Goal: Task Accomplishment & Management: Complete application form

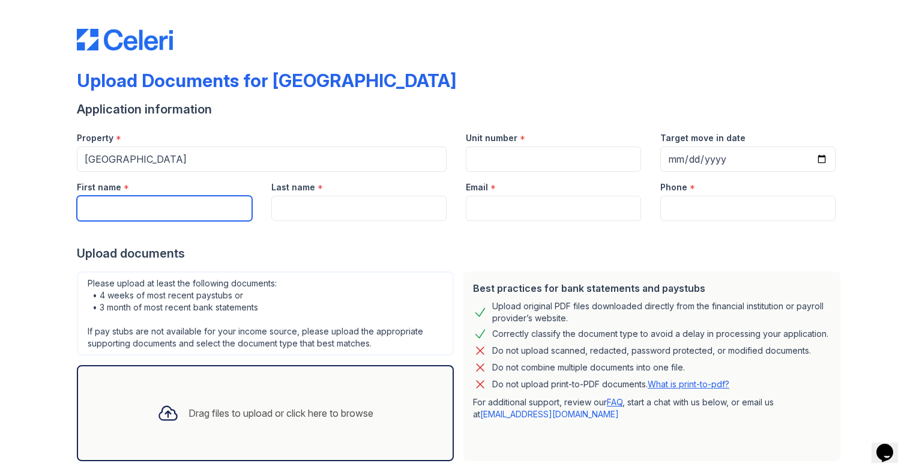
click at [126, 210] on input "First name" at bounding box center [164, 208] width 175 height 25
type input "[PERSON_NAME]"
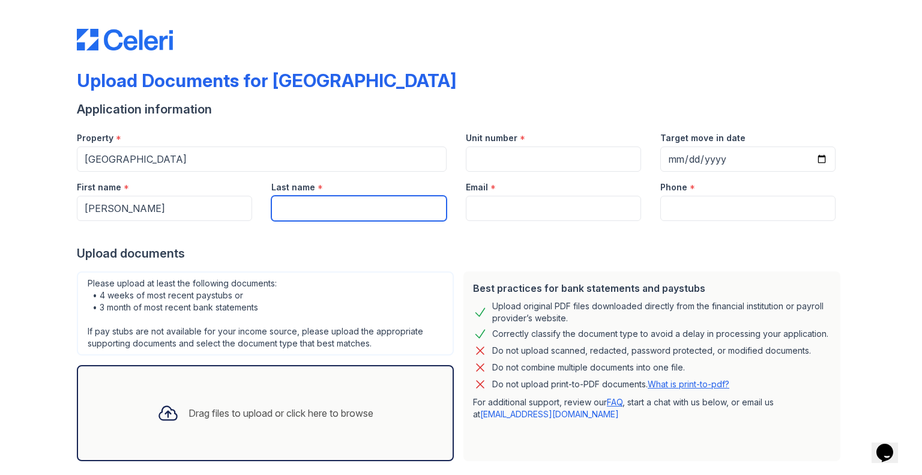
click at [294, 207] on input "Last name" at bounding box center [358, 208] width 175 height 25
type input "[PERSON_NAME]"
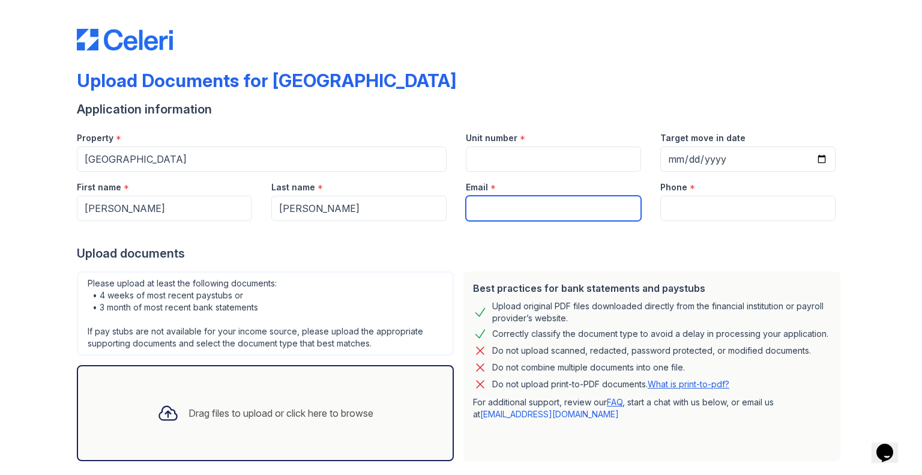
click at [490, 217] on input "Email" at bounding box center [553, 208] width 175 height 25
type input "[EMAIL_ADDRESS][DOMAIN_NAME]"
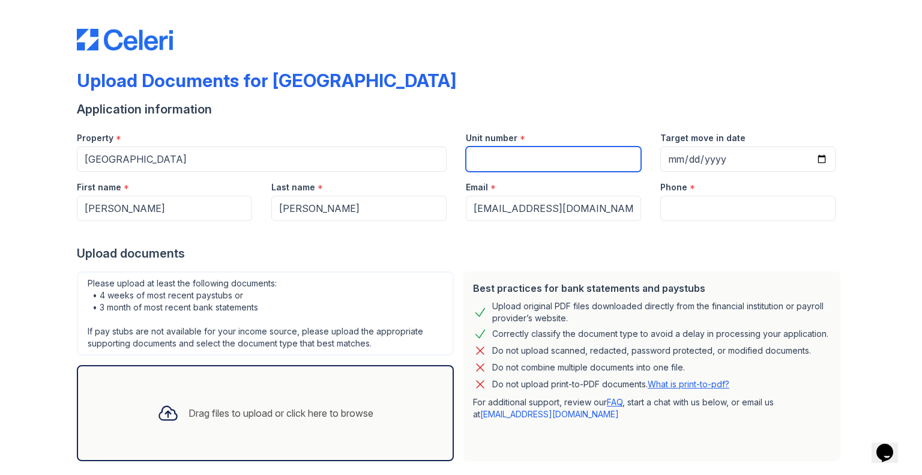
click at [521, 158] on input "Unit number" at bounding box center [553, 158] width 175 height 25
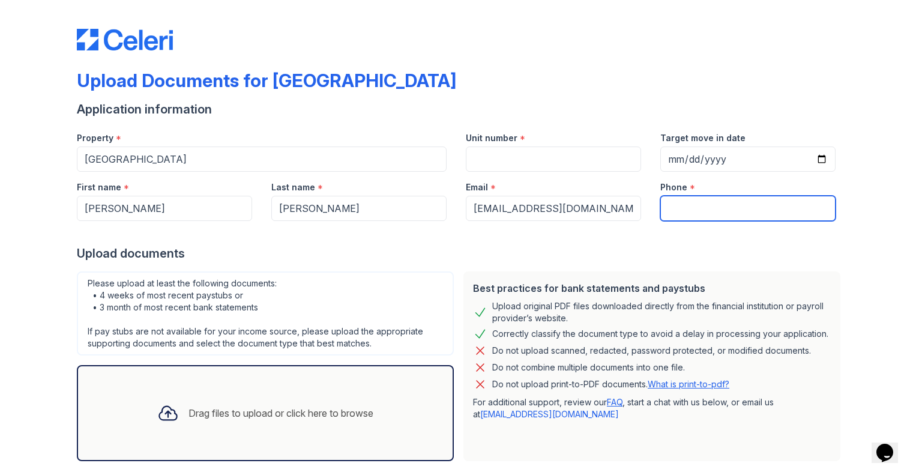
click at [675, 204] on input "Phone" at bounding box center [747, 208] width 175 height 25
type input "7707223848"
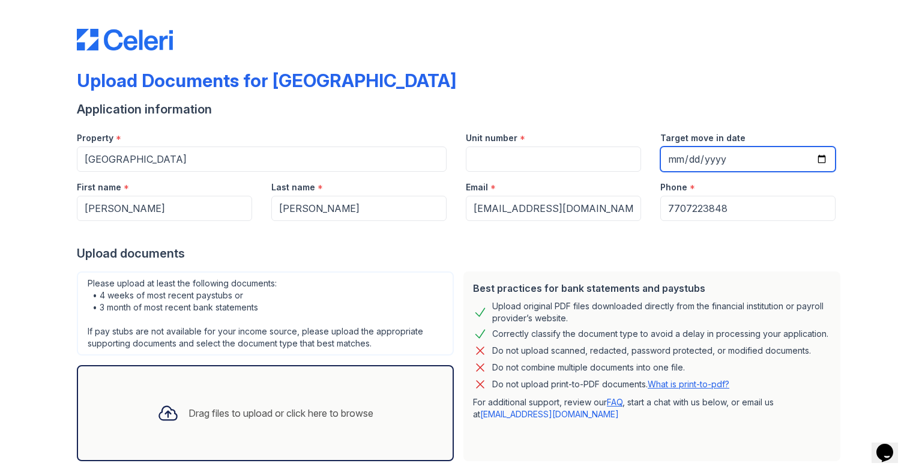
click at [704, 158] on input "Target move in date" at bounding box center [747, 158] width 175 height 25
click at [699, 157] on input "Target move in date" at bounding box center [747, 158] width 175 height 25
click at [685, 161] on input "Target move in date" at bounding box center [747, 158] width 175 height 25
click at [815, 154] on input "Target move in date" at bounding box center [747, 158] width 175 height 25
type input "[DATE]"
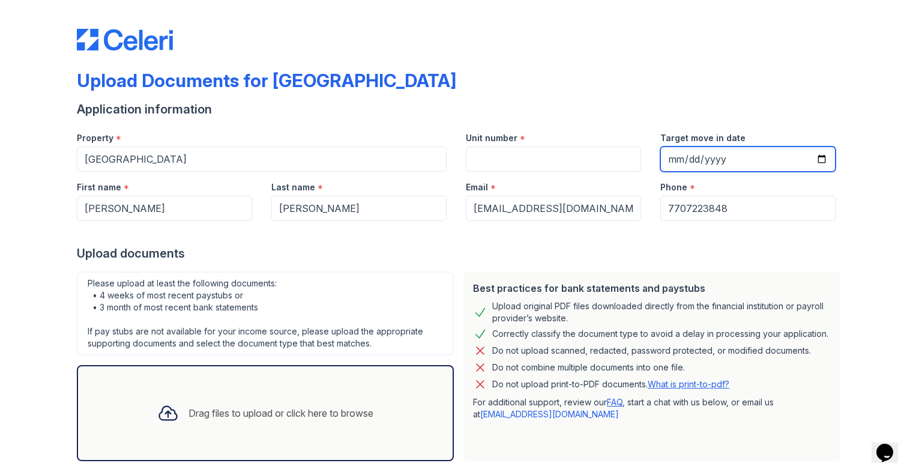
scroll to position [59, 0]
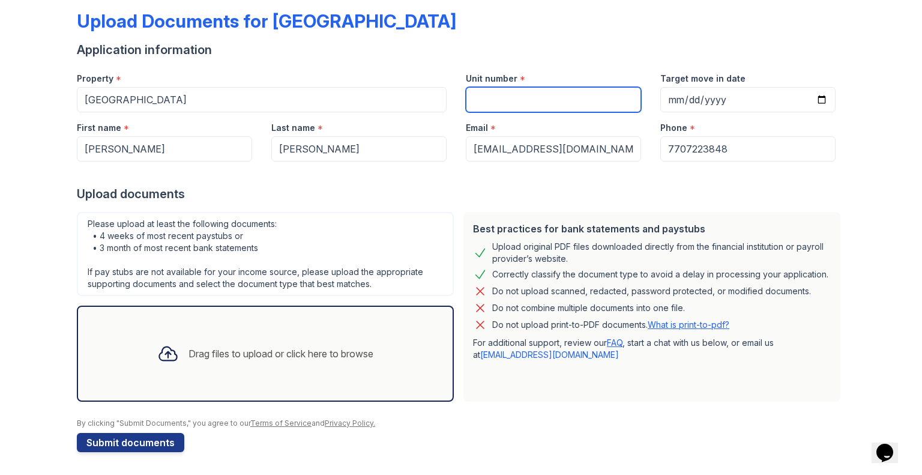
click at [498, 110] on input "Unit number" at bounding box center [553, 99] width 175 height 25
type input "n/a"
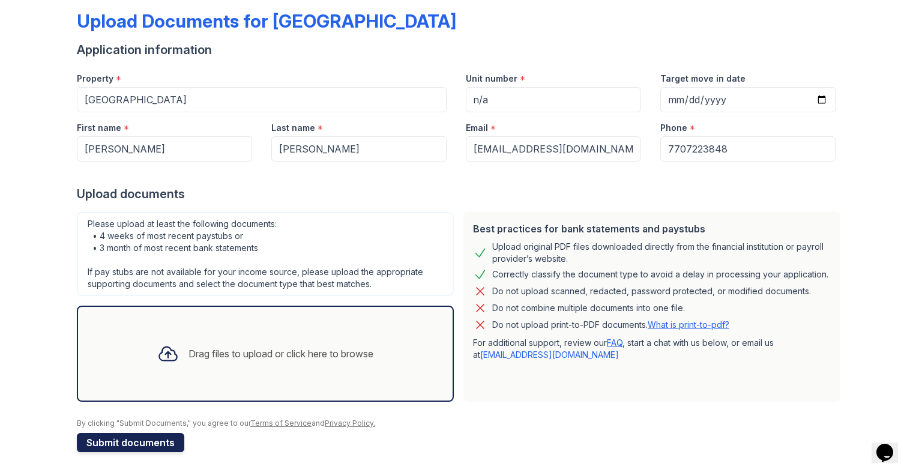
click at [122, 438] on button "Submit documents" at bounding box center [130, 442] width 107 height 19
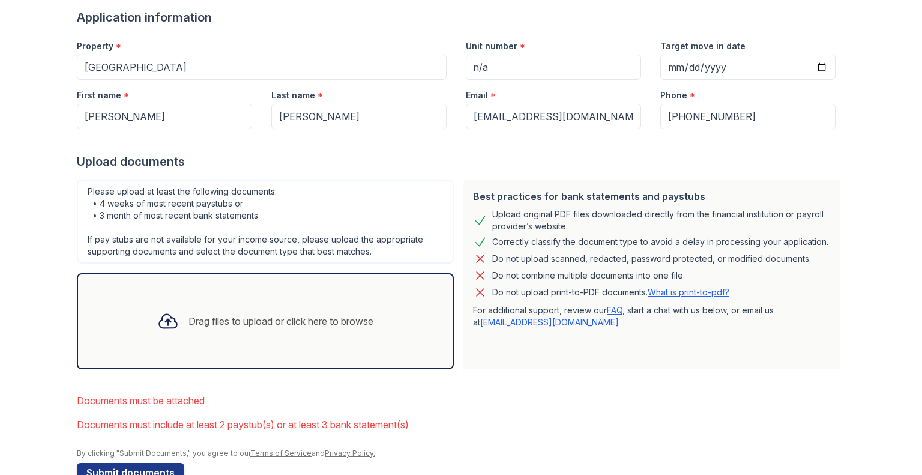
scroll to position [155, 0]
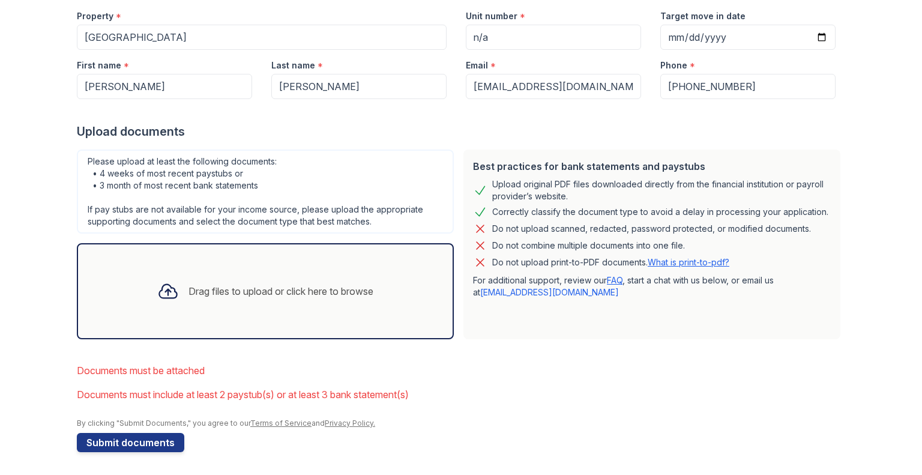
click at [160, 295] on icon at bounding box center [168, 291] width 22 height 22
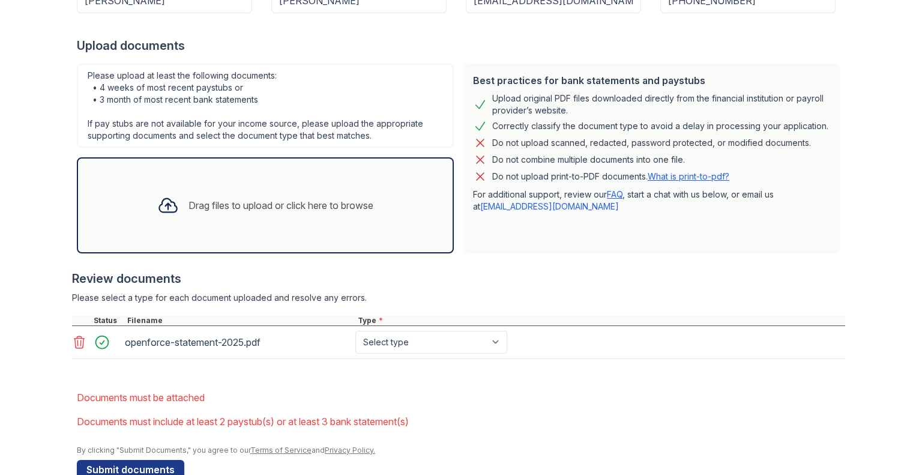
scroll to position [268, 0]
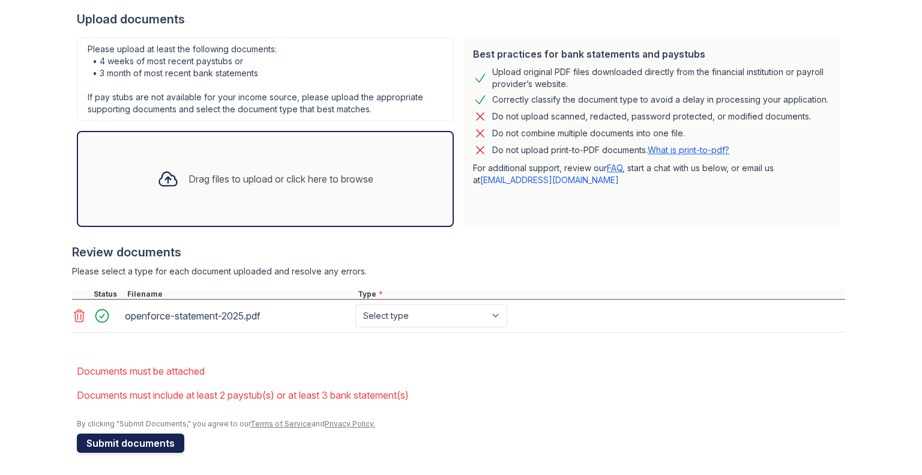
click at [109, 433] on button "Submit documents" at bounding box center [130, 442] width 107 height 19
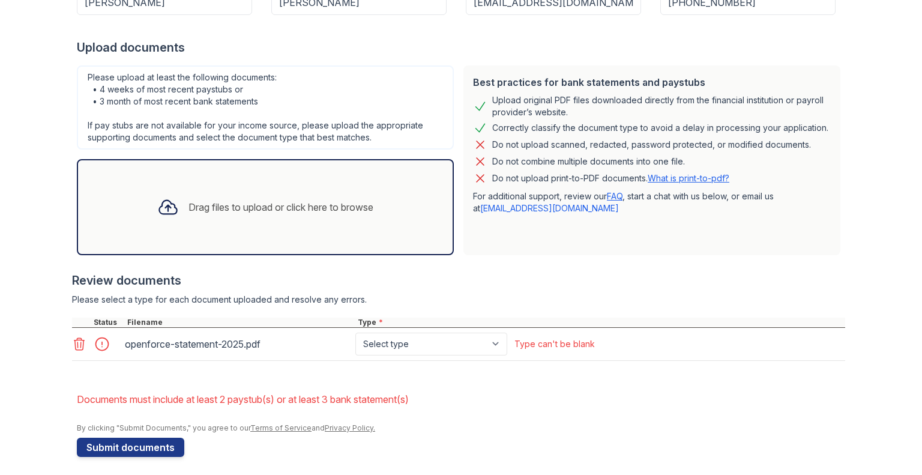
scroll to position [244, 0]
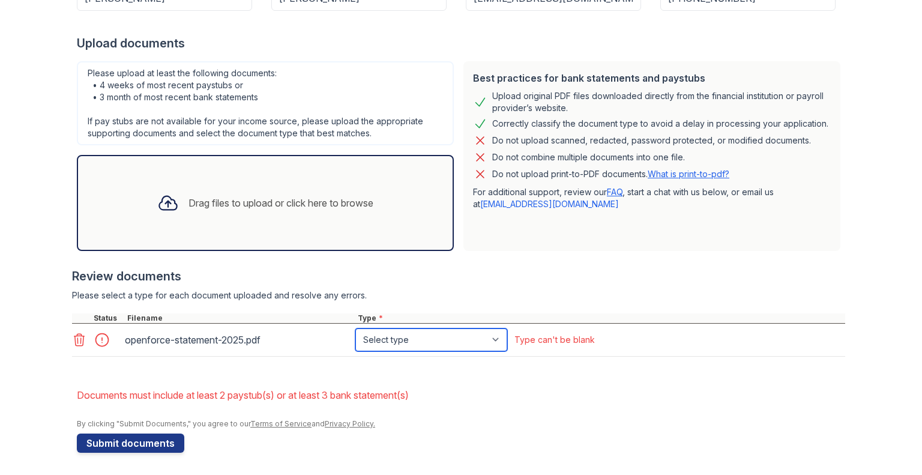
click at [495, 335] on select "Select type Paystub Bank Statement Offer Letter Tax Documents Benefit Award Let…" at bounding box center [431, 339] width 152 height 23
select select "paystub"
click at [355, 328] on select "Select type Paystub Bank Statement Offer Letter Tax Documents Benefit Award Let…" at bounding box center [431, 339] width 152 height 23
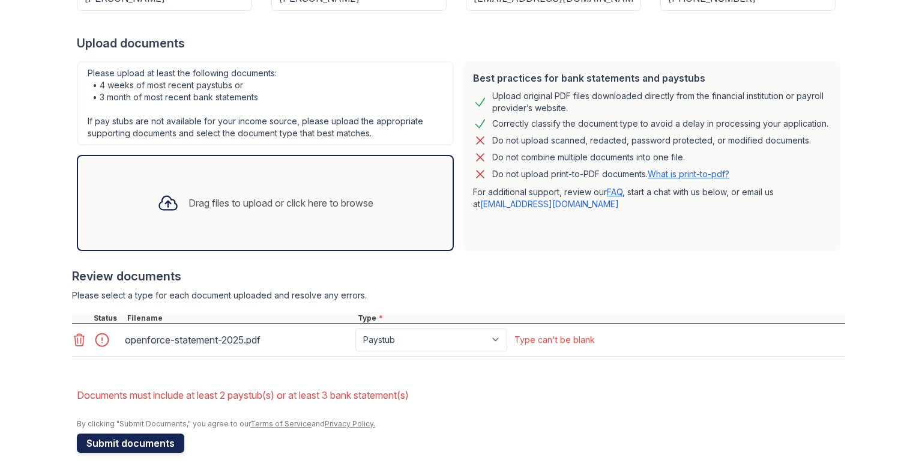
click at [144, 441] on button "Submit documents" at bounding box center [130, 442] width 107 height 19
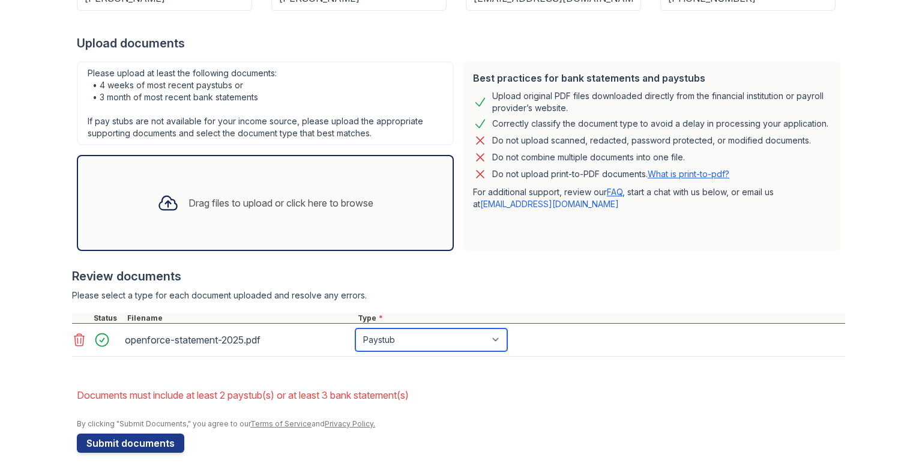
click at [496, 337] on select "Paystub Bank Statement Offer Letter Tax Documents Benefit Award Letter Investme…" at bounding box center [431, 339] width 152 height 23
click at [578, 361] on div at bounding box center [458, 363] width 773 height 12
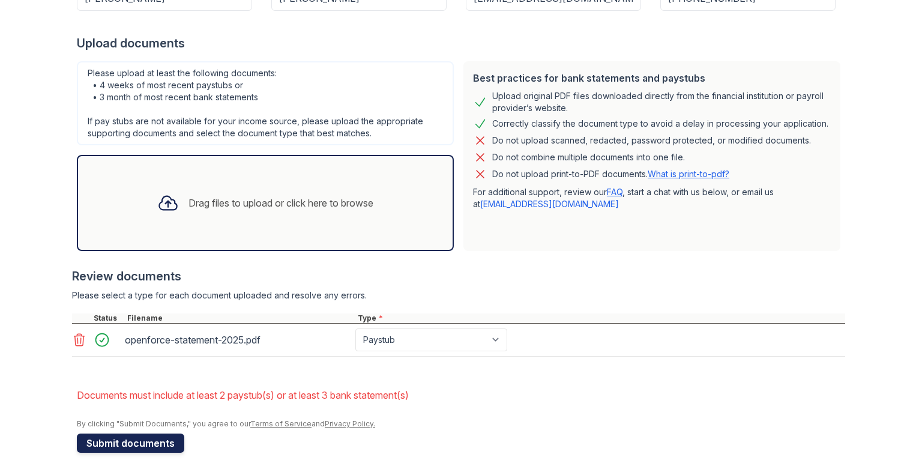
click at [133, 436] on button "Submit documents" at bounding box center [130, 442] width 107 height 19
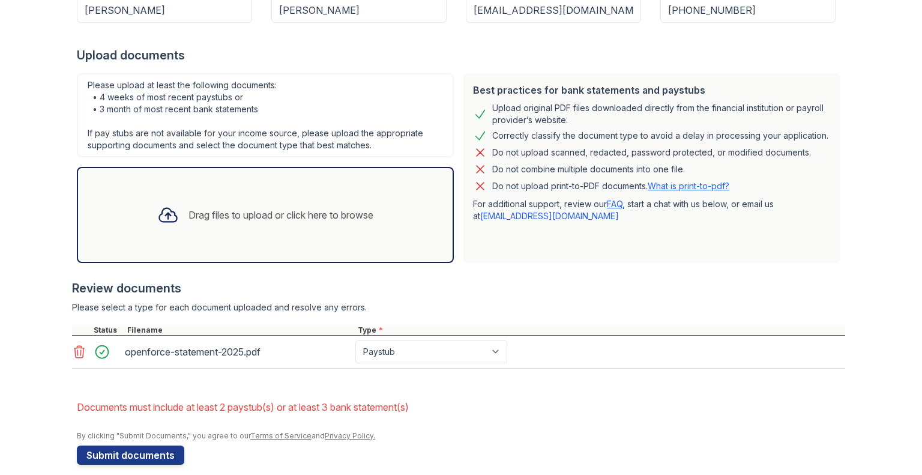
scroll to position [237, 0]
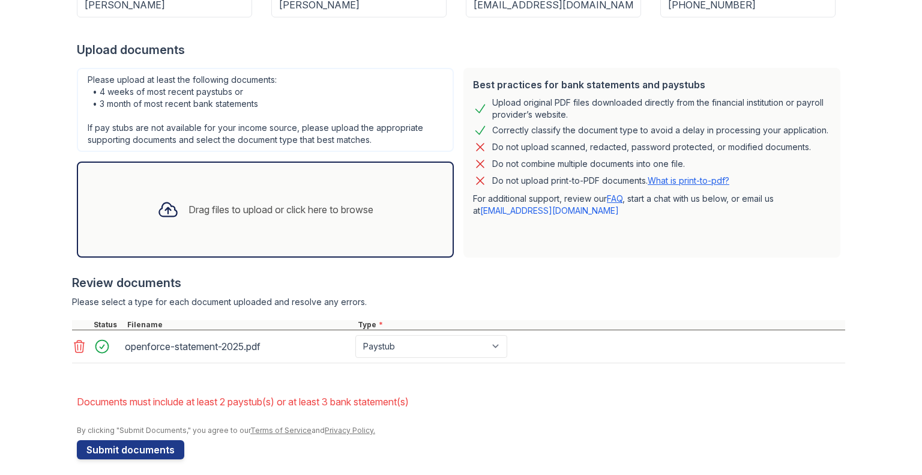
click at [157, 203] on icon at bounding box center [168, 210] width 22 height 22
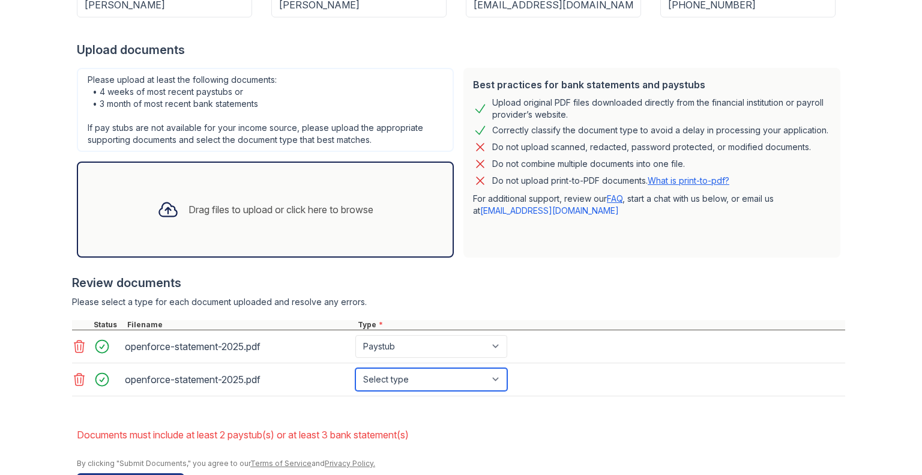
click at [492, 375] on select "Select type Paystub Bank Statement Offer Letter Tax Documents Benefit Award Let…" at bounding box center [431, 379] width 152 height 23
select select "paystub"
click at [355, 368] on select "Select type Paystub Bank Statement Offer Letter Tax Documents Benefit Award Let…" at bounding box center [431, 379] width 152 height 23
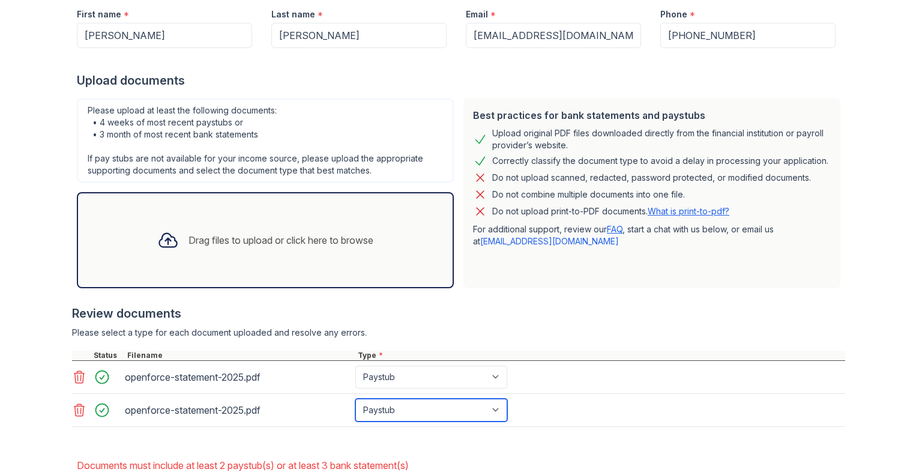
scroll to position [276, 0]
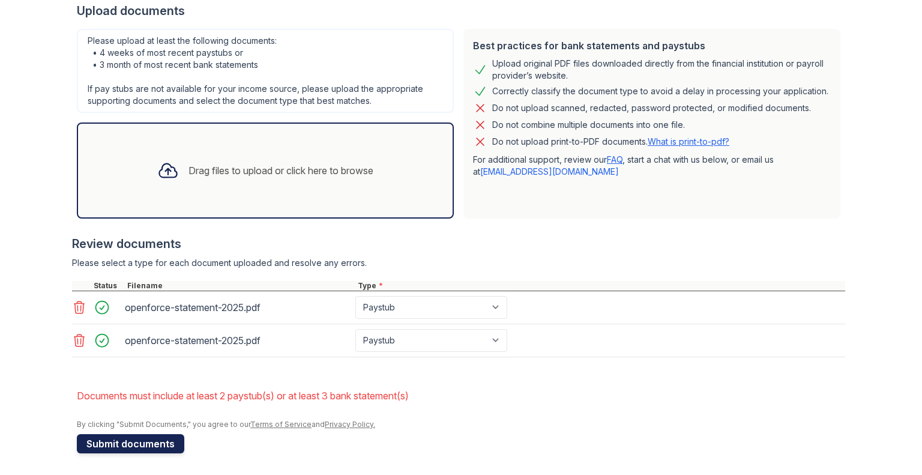
click at [127, 439] on button "Submit documents" at bounding box center [130, 443] width 107 height 19
